Goal: Navigation & Orientation: Find specific page/section

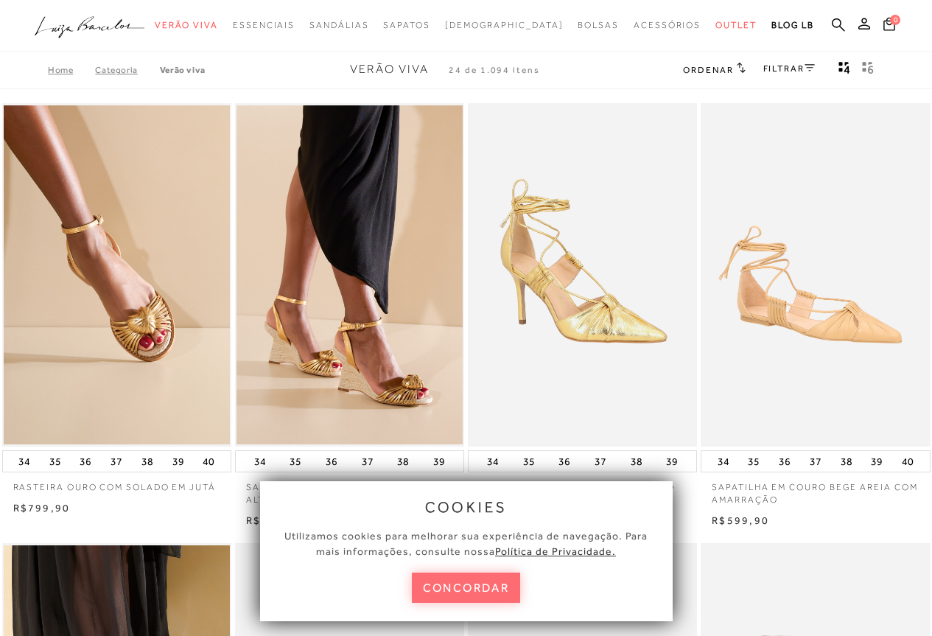
click at [460, 592] on button "concordar" at bounding box center [466, 588] width 109 height 30
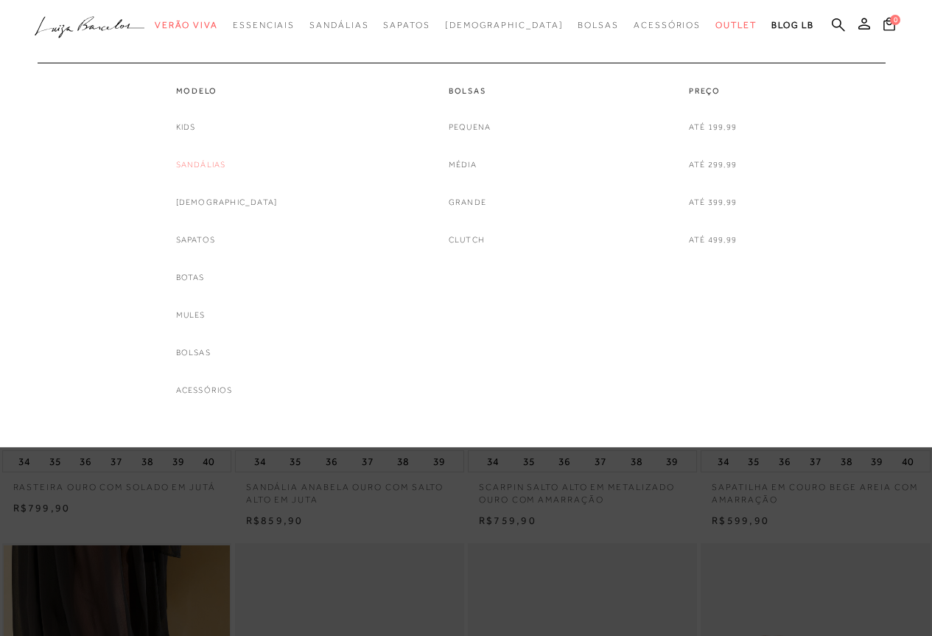
click at [218, 164] on link "Sandálias" at bounding box center [201, 164] width 50 height 15
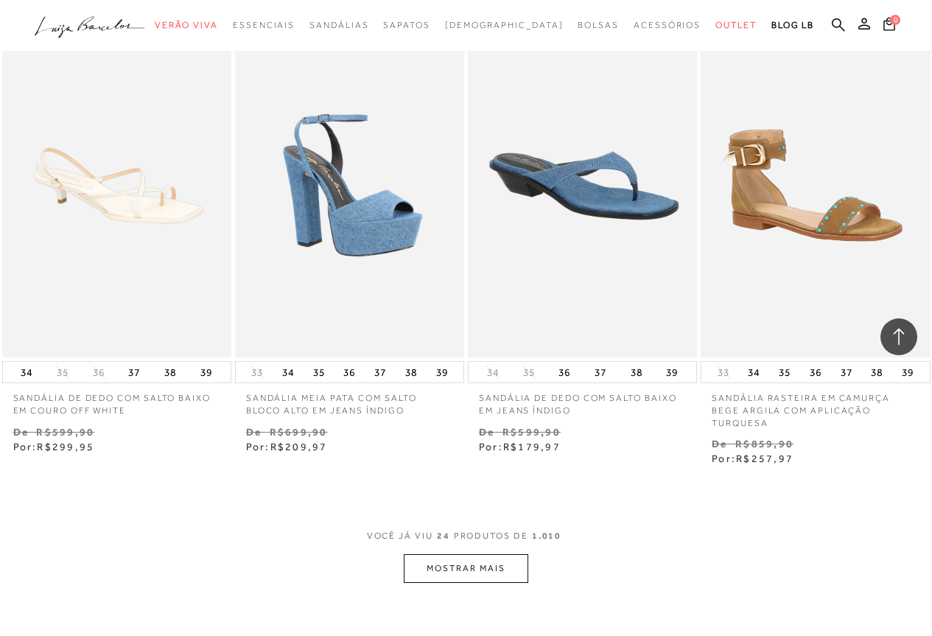
scroll to position [2431, 0]
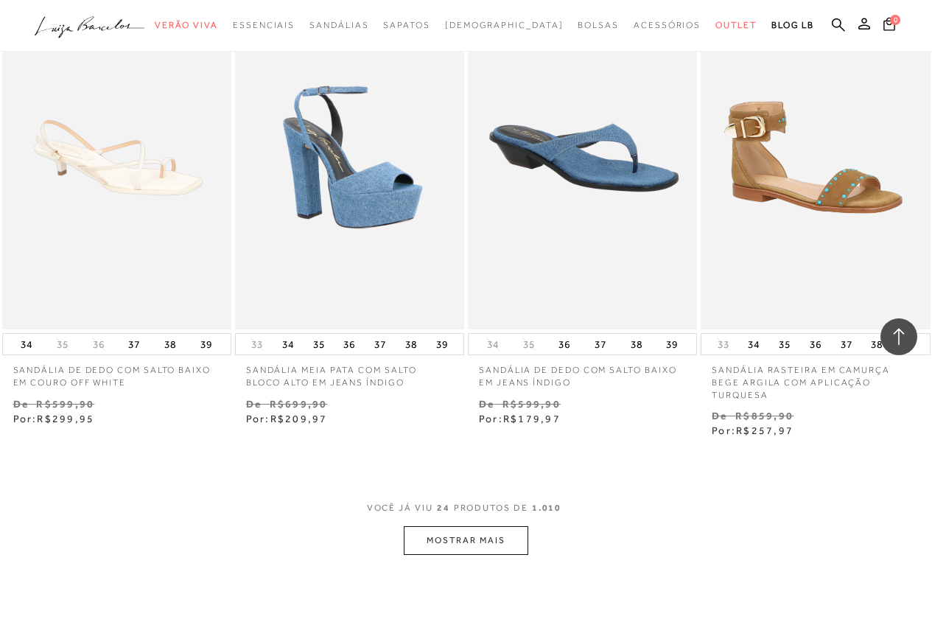
click at [425, 526] on button "MOSTRAR MAIS" at bounding box center [466, 540] width 124 height 29
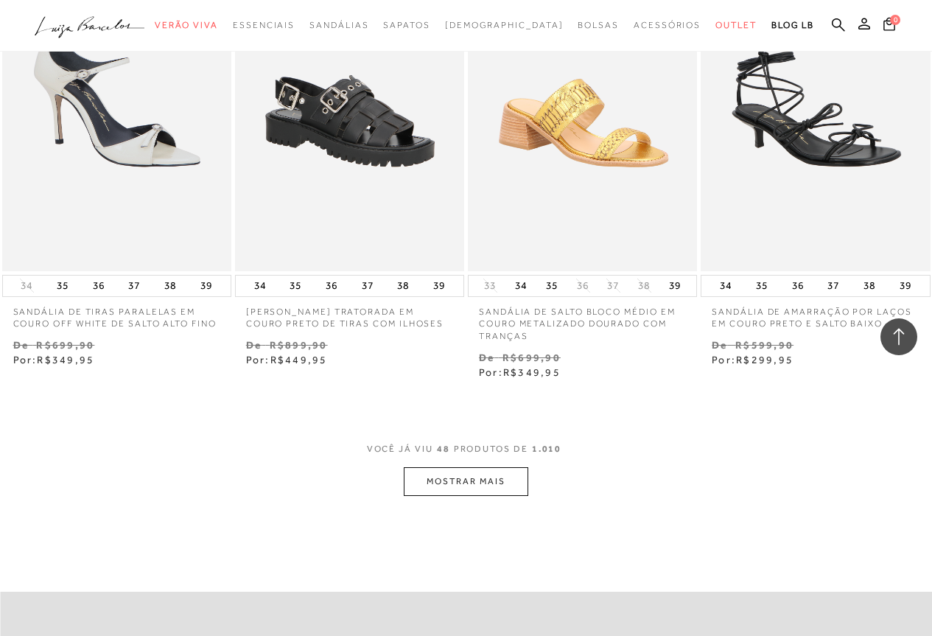
scroll to position [5526, 0]
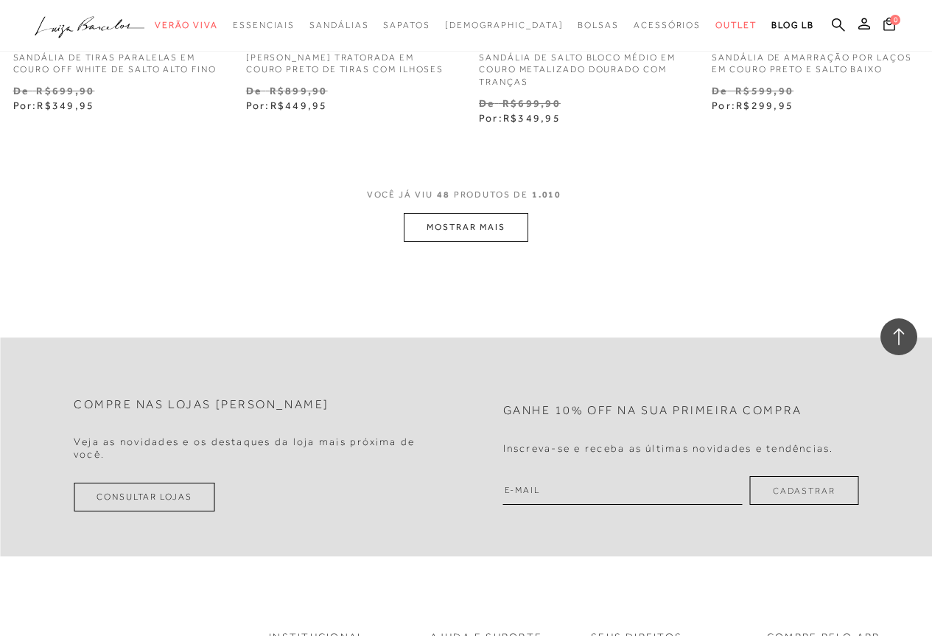
click at [419, 213] on button "MOSTRAR MAIS" at bounding box center [466, 227] width 124 height 29
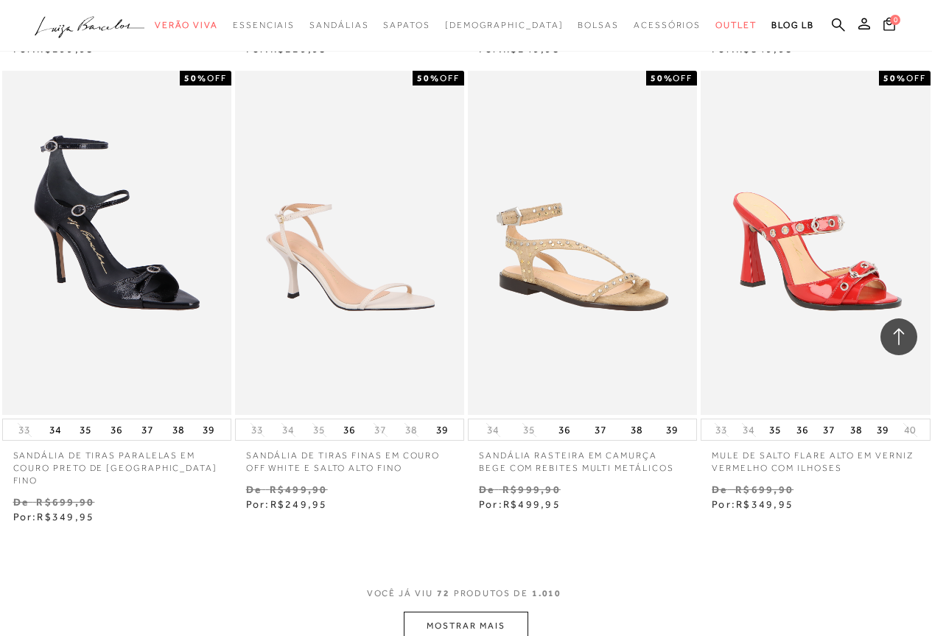
scroll to position [8105, 0]
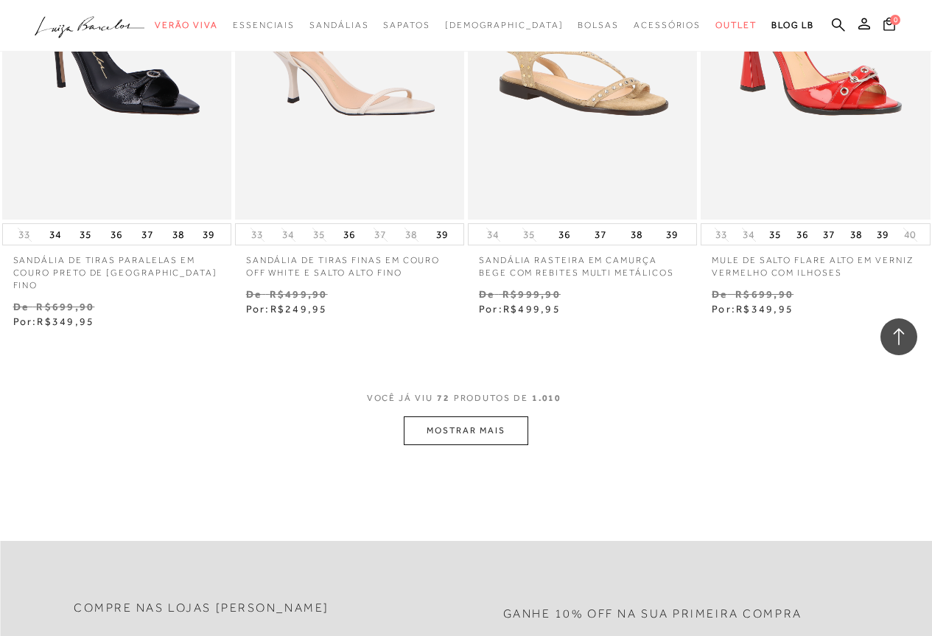
click at [455, 416] on button "MOSTRAR MAIS" at bounding box center [466, 430] width 124 height 29
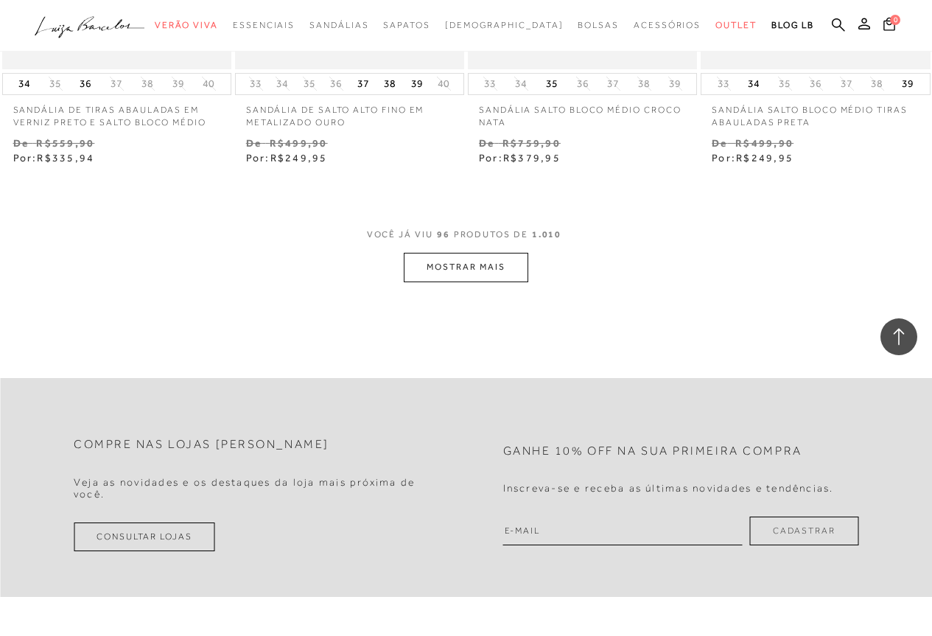
scroll to position [11052, 0]
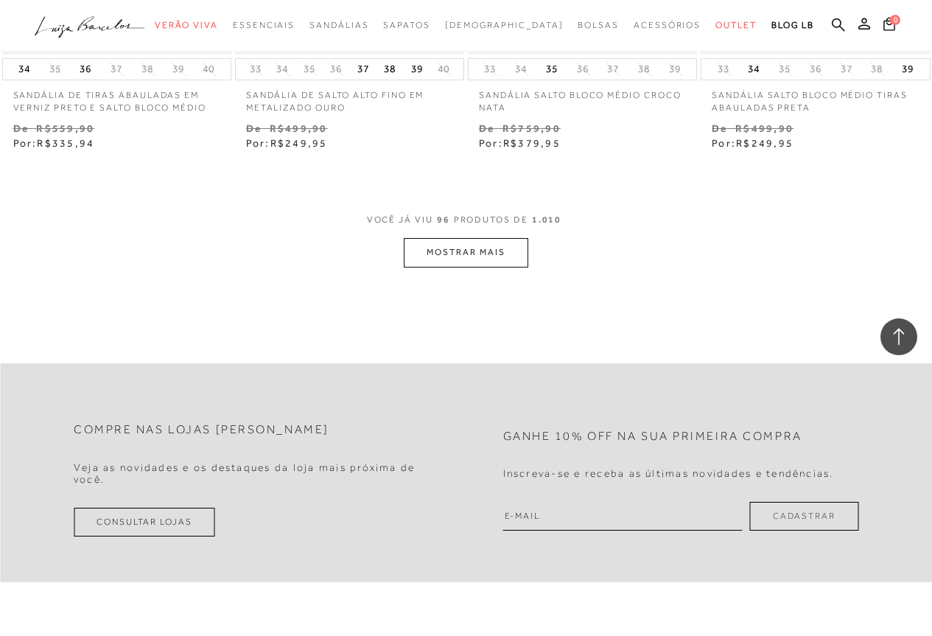
click at [452, 238] on button "MOSTRAR MAIS" at bounding box center [466, 252] width 124 height 29
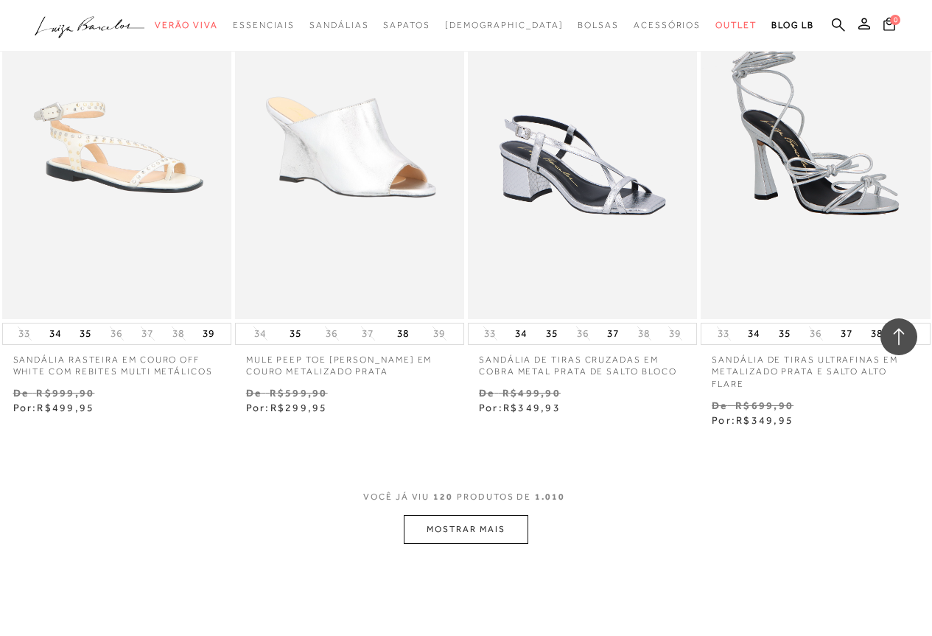
scroll to position [0, 0]
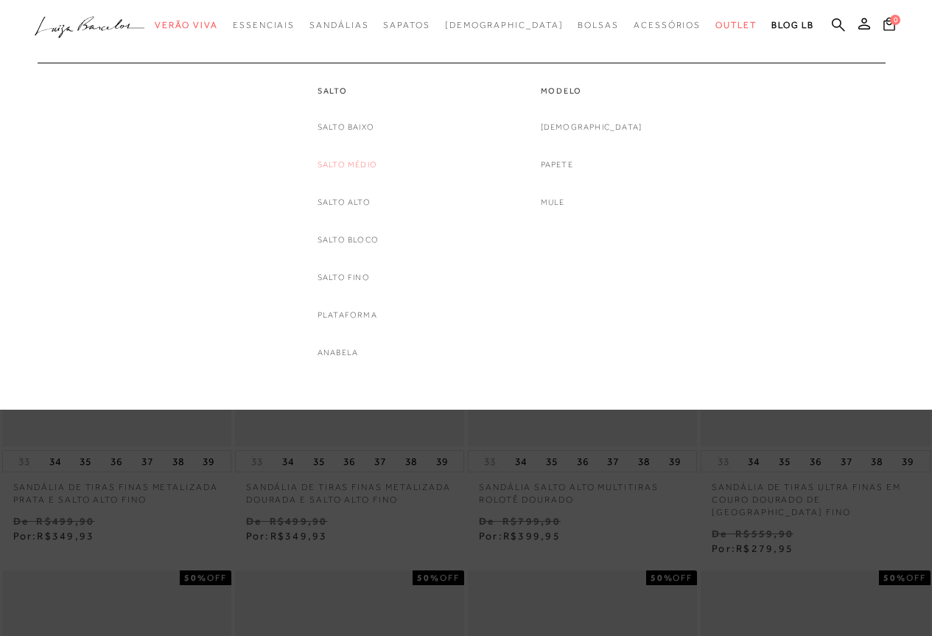
click at [351, 165] on link "Salto Médio" at bounding box center [348, 164] width 60 height 15
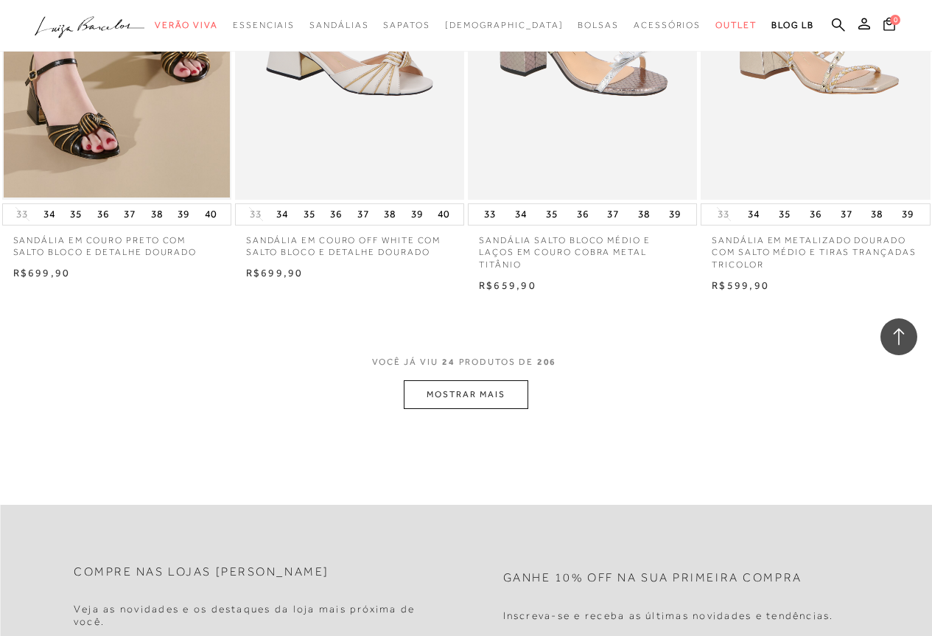
scroll to position [2653, 0]
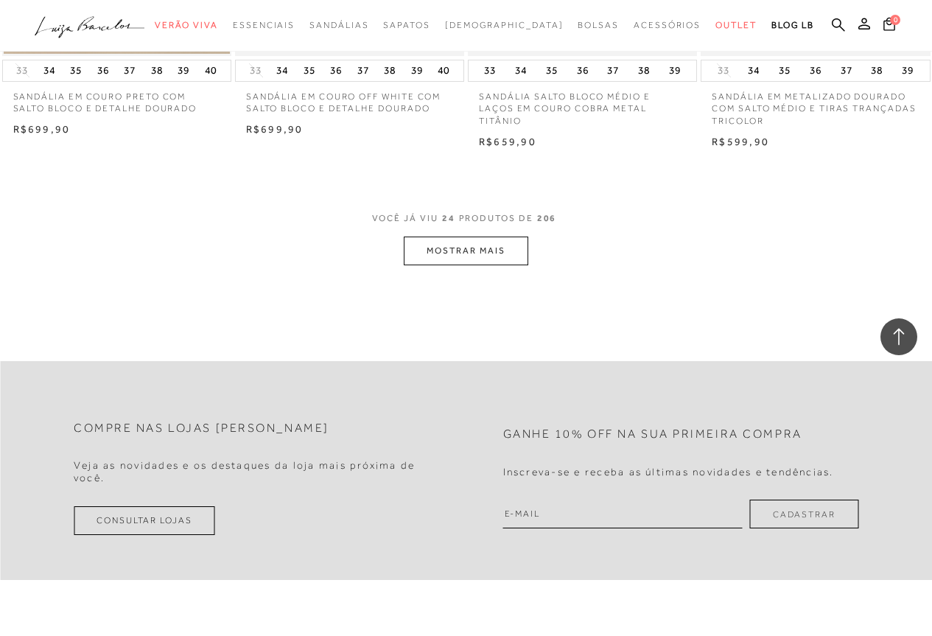
click at [469, 249] on button "MOSTRAR MAIS" at bounding box center [466, 251] width 124 height 29
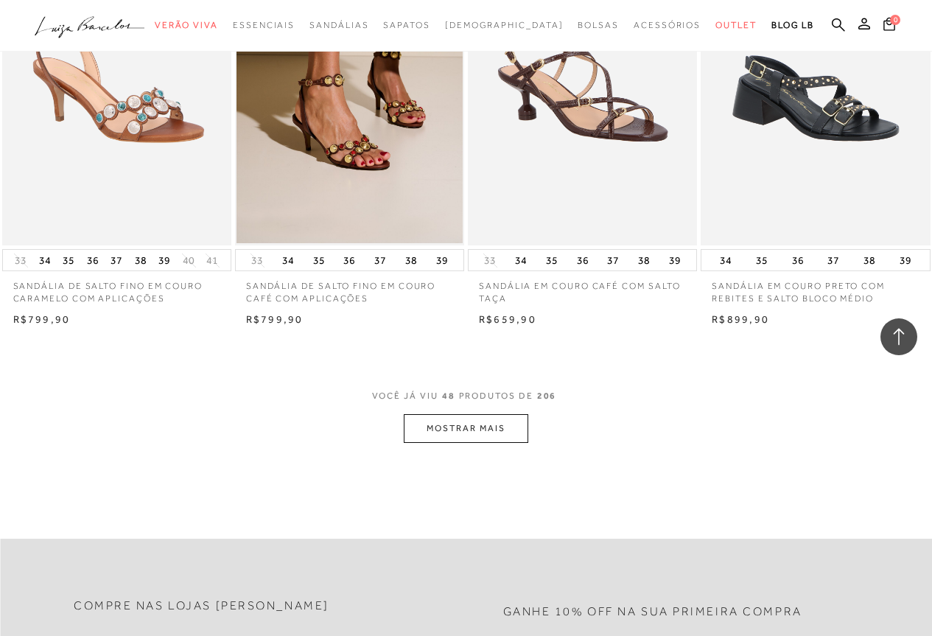
scroll to position [5158, 0]
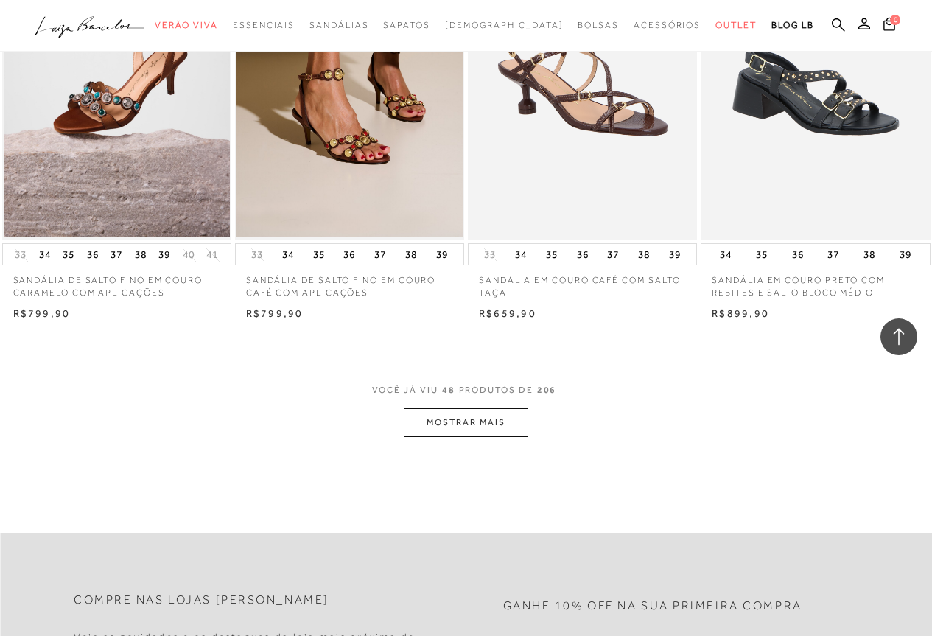
click at [429, 423] on button "MOSTRAR MAIS" at bounding box center [466, 422] width 124 height 29
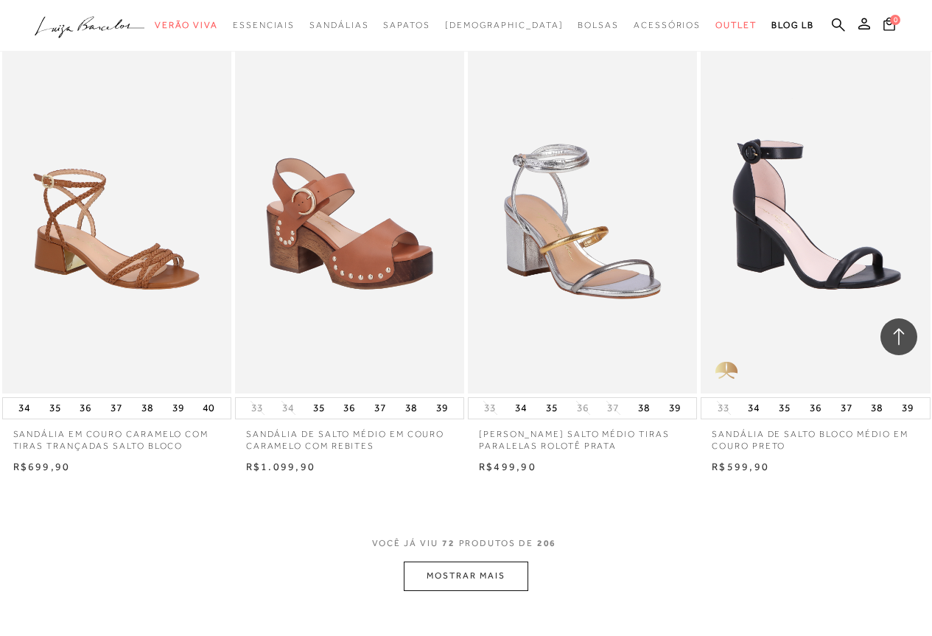
scroll to position [7884, 0]
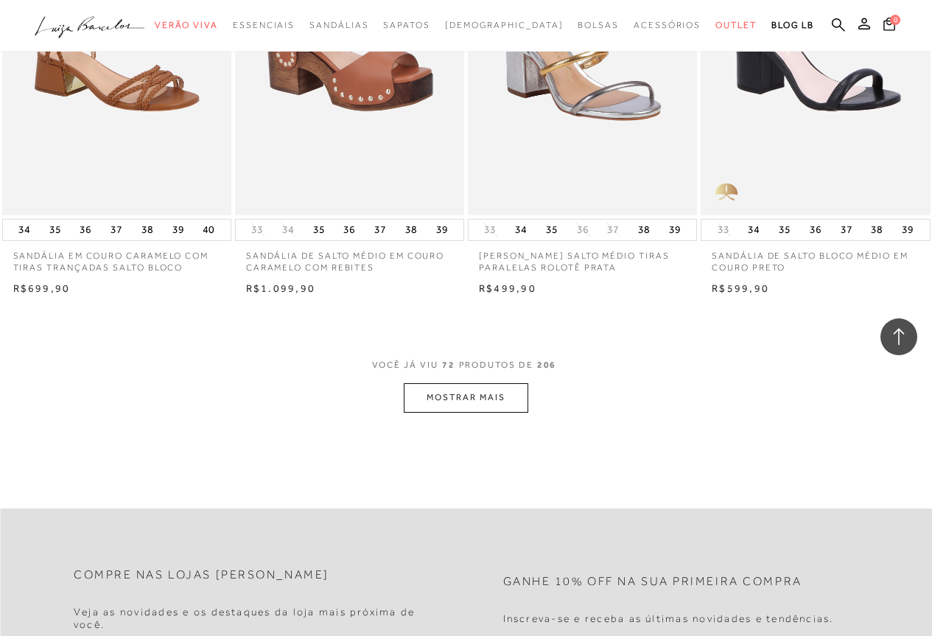
click at [464, 405] on button "MOSTRAR MAIS" at bounding box center [466, 397] width 124 height 29
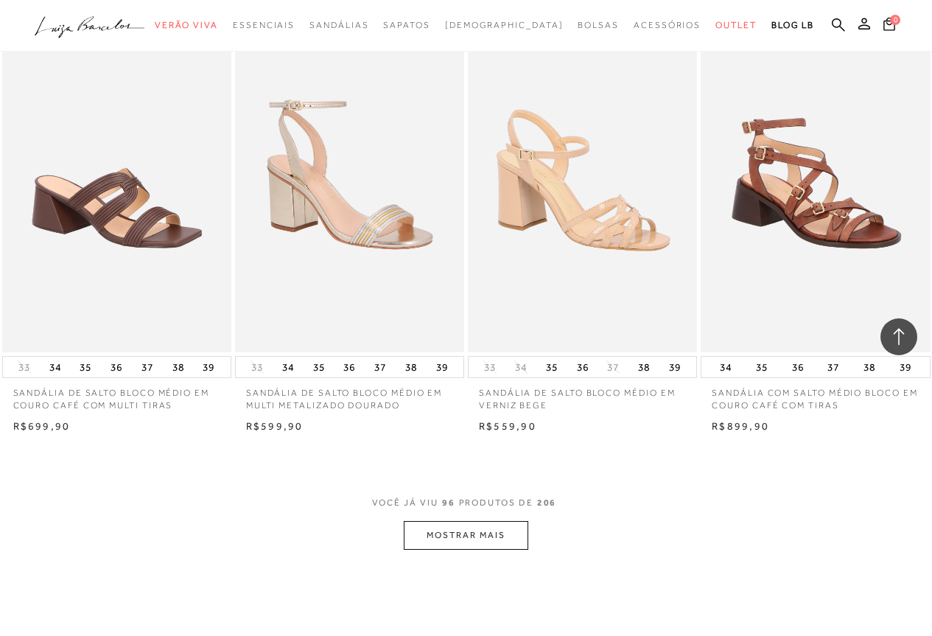
scroll to position [10610, 0]
